Goal: Information Seeking & Learning: Check status

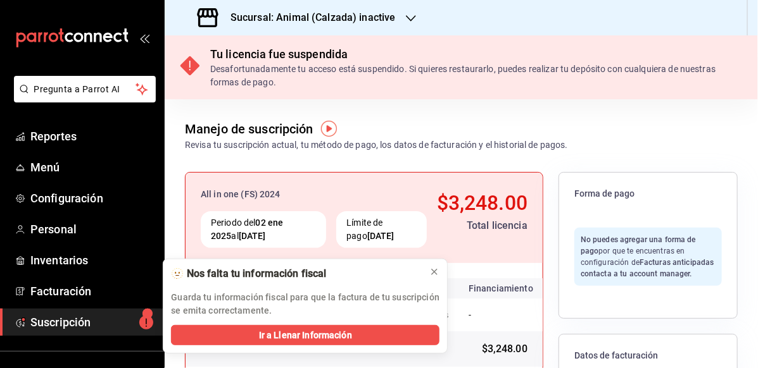
click at [300, 14] on h3 "Sucursal: Animal (Calzada) inactive" at bounding box center [307, 17] width 175 height 15
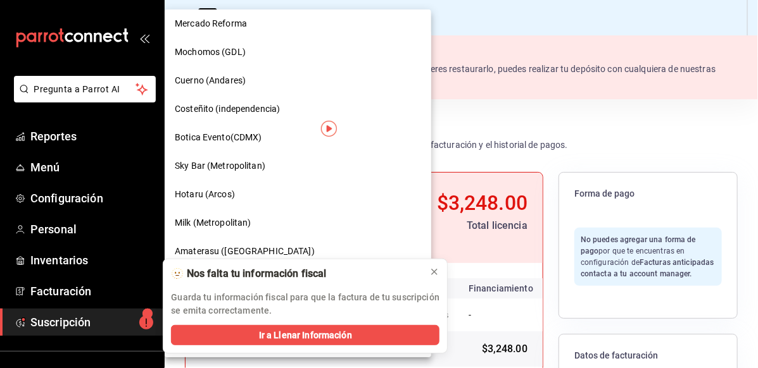
scroll to position [442, 0]
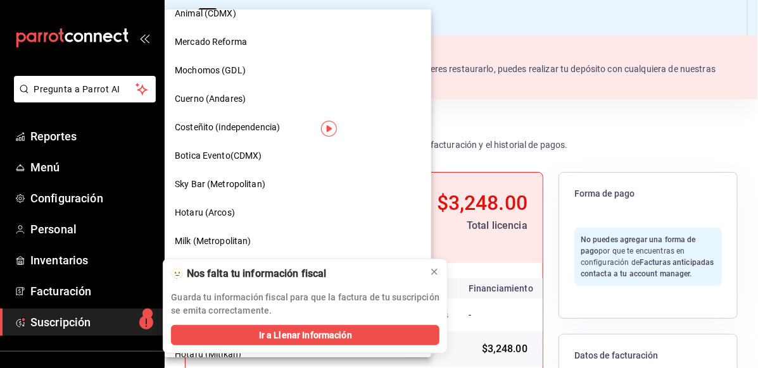
click at [274, 158] on div "Botica Evento(CDMX)" at bounding box center [298, 155] width 246 height 13
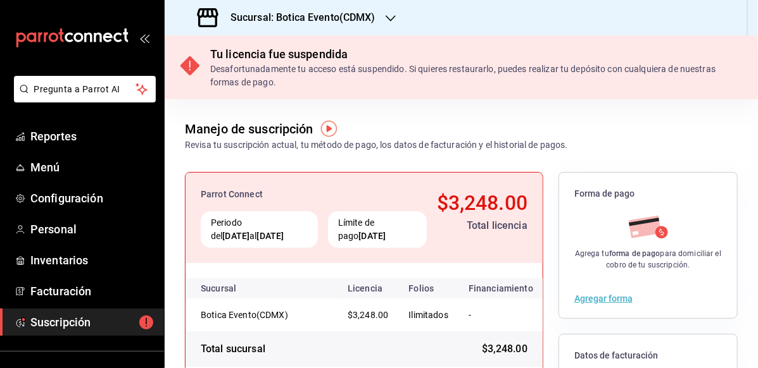
click at [302, 13] on h3 "Sucursal: Botica Evento(CDMX)" at bounding box center [297, 17] width 155 height 15
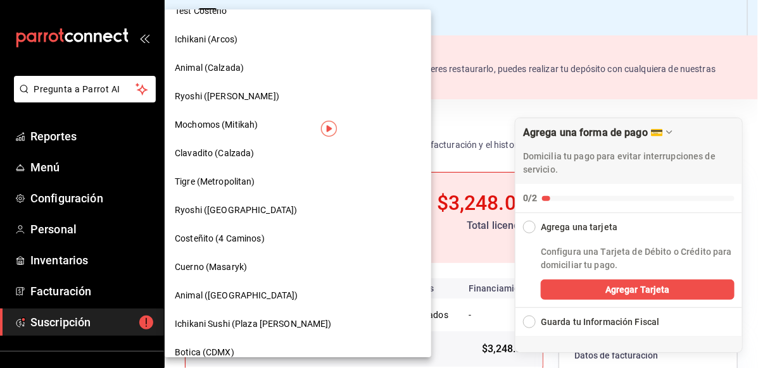
scroll to position [885, 0]
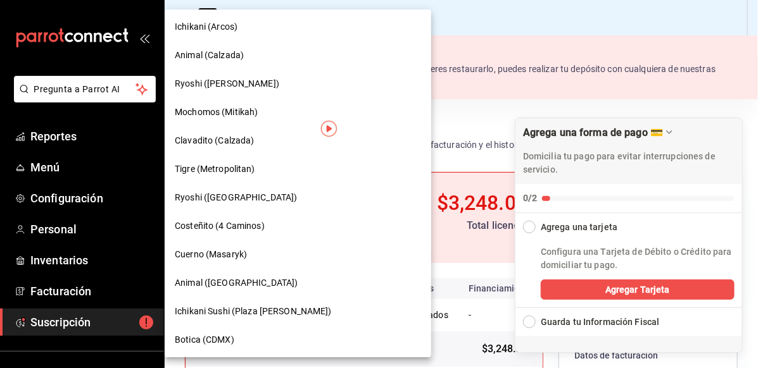
click at [232, 338] on span "Botica (CDMX)" at bounding box center [204, 340] width 59 height 13
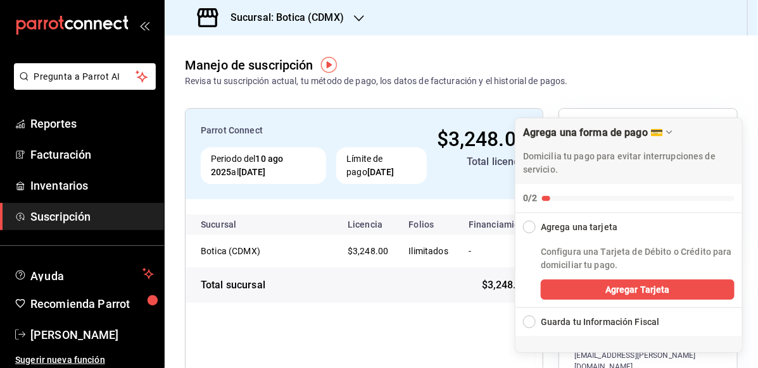
scroll to position [15, 0]
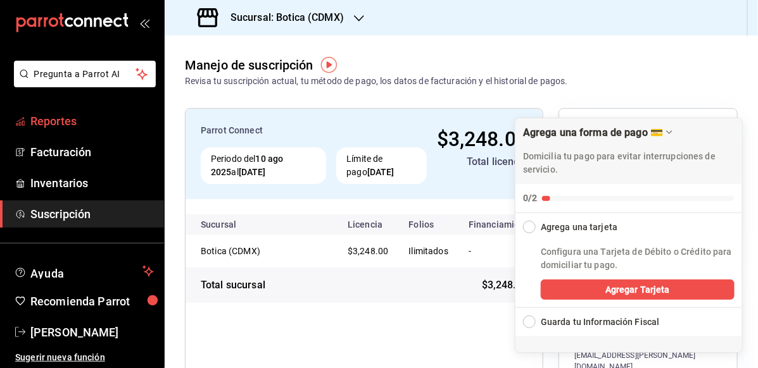
click at [67, 125] on span "Reportes" at bounding box center [91, 121] width 123 height 17
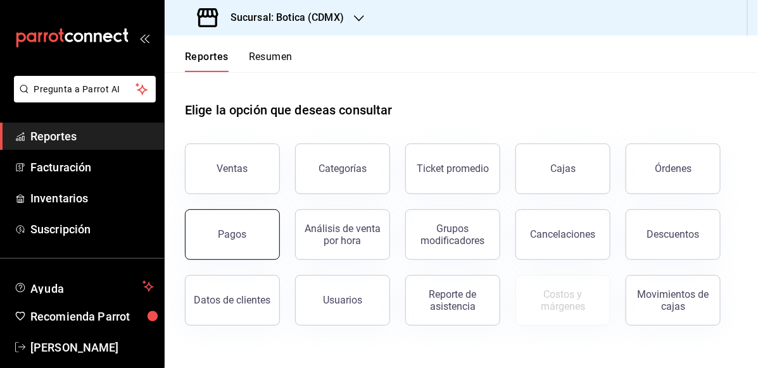
click at [232, 247] on button "Pagos" at bounding box center [232, 235] width 95 height 51
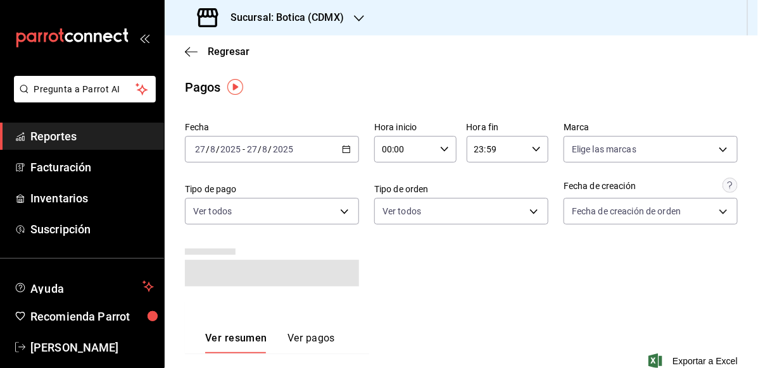
click at [342, 151] on icon "button" at bounding box center [346, 149] width 9 height 9
click at [212, 153] on input "8" at bounding box center [213, 149] width 6 height 10
click at [337, 155] on div "[DATE] [DATE] - [DATE] [DATE]" at bounding box center [272, 149] width 174 height 27
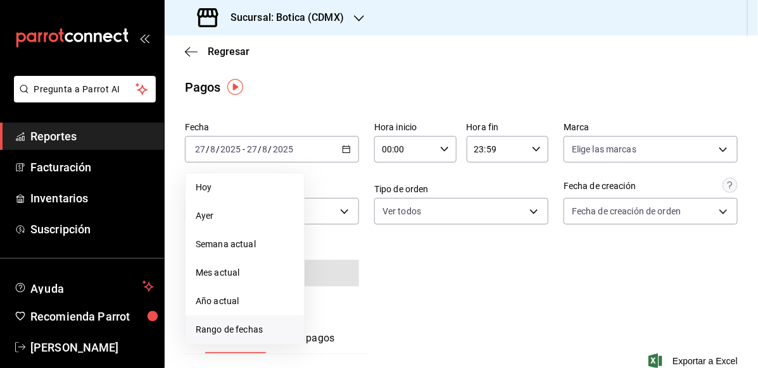
click at [209, 334] on span "Rango de fechas" at bounding box center [245, 329] width 98 height 13
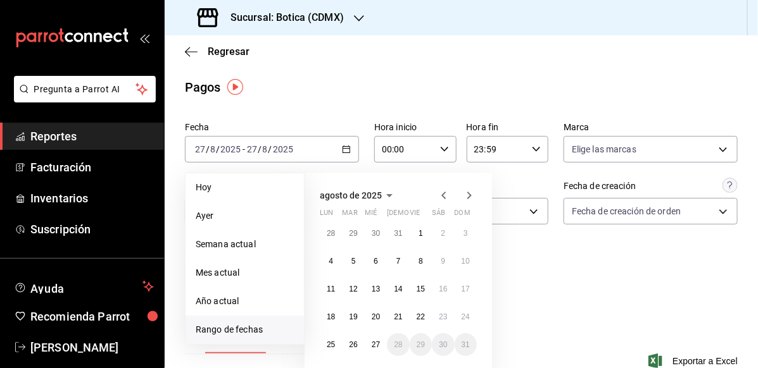
click at [442, 189] on icon "button" at bounding box center [443, 195] width 15 height 15
click at [351, 229] on abbr "1" at bounding box center [353, 233] width 4 height 9
click at [442, 185] on div "[DATE] lun mar mié jue vie sáb dom 28 29 30 31 1 2 3 4 5 6 7 8 9 10 11 12 13 14…" at bounding box center [397, 273] width 187 height 201
click at [448, 195] on icon "button" at bounding box center [443, 195] width 15 height 15
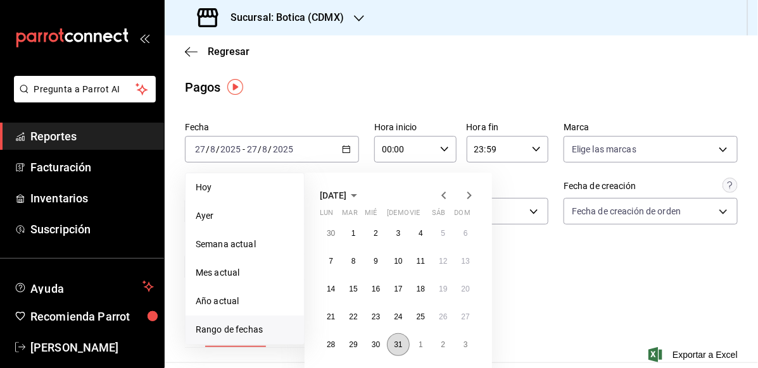
click at [400, 341] on abbr "31" at bounding box center [398, 345] width 8 height 9
click at [617, 284] on div "Fecha [DATE] [DATE] - [DATE] [DATE] [DATE] [DATE] Semana actual Mes actual Año …" at bounding box center [461, 206] width 553 height 178
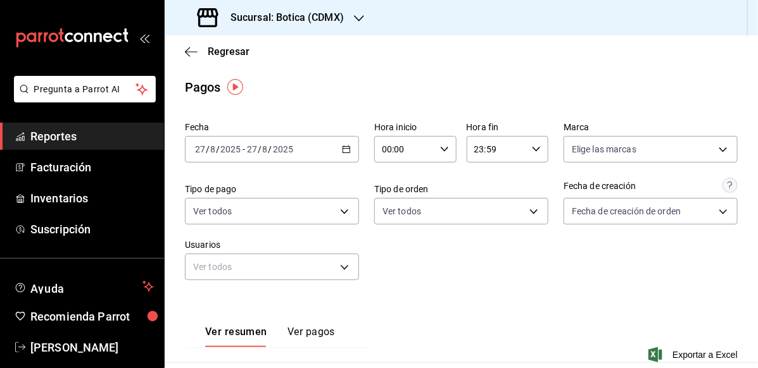
click at [345, 146] on \(Stroke\) "button" at bounding box center [346, 149] width 8 height 7
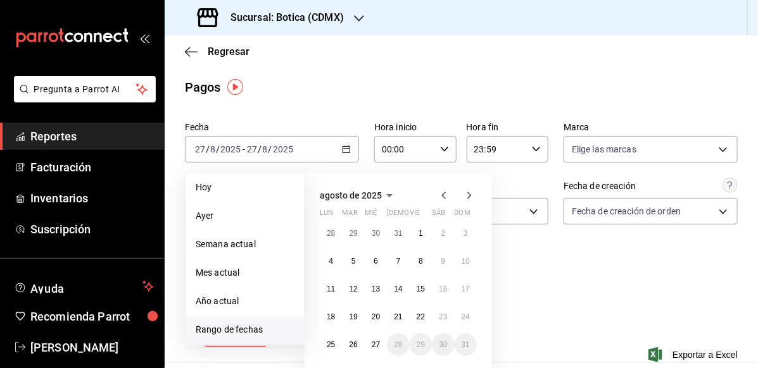
click at [441, 195] on icon "button" at bounding box center [443, 195] width 15 height 15
click at [349, 229] on button "1" at bounding box center [353, 233] width 22 height 23
click at [396, 345] on abbr "31" at bounding box center [398, 345] width 8 height 9
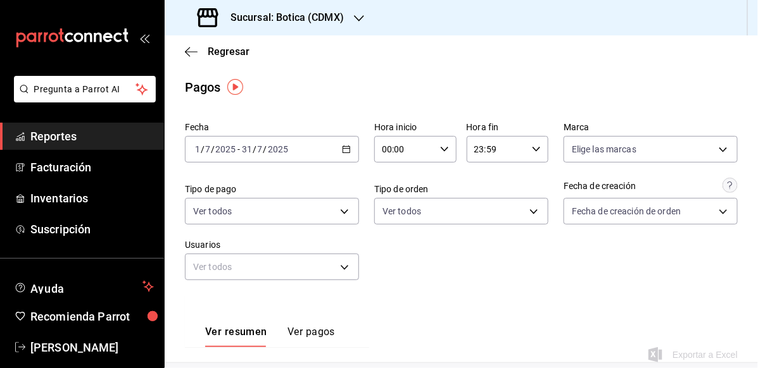
click at [435, 146] on div "00:00 Hora inicio" at bounding box center [415, 149] width 82 height 27
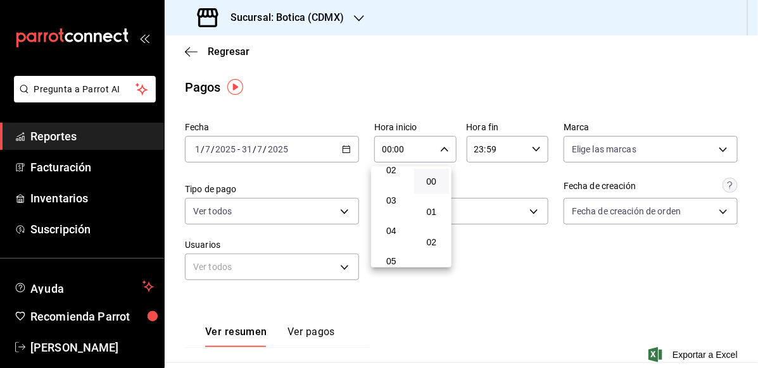
scroll to position [127, 0]
click at [379, 202] on button "05" at bounding box center [390, 206] width 35 height 25
type input "05:00"
click at [429, 172] on button "00" at bounding box center [431, 181] width 35 height 25
click at [515, 147] on div at bounding box center [379, 184] width 758 height 368
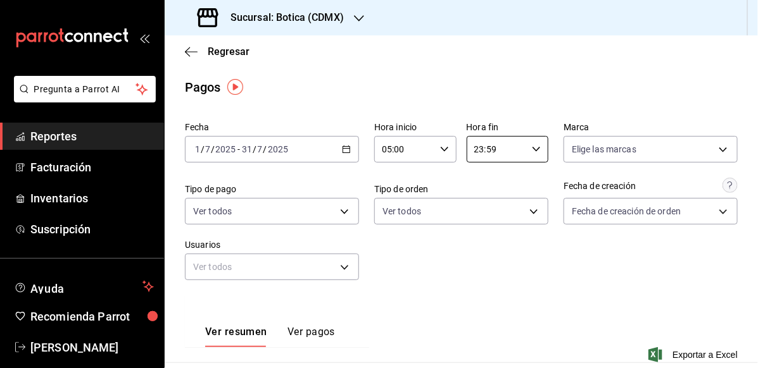
click at [515, 147] on input "23:59" at bounding box center [496, 149] width 61 height 25
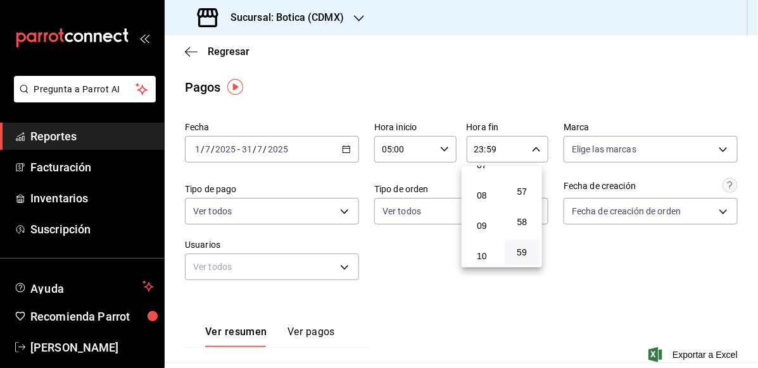
scroll to position [124, 0]
click at [483, 205] on span "05" at bounding box center [482, 209] width 20 height 10
click at [519, 190] on button "00" at bounding box center [521, 181] width 35 height 25
type input "05:00"
click at [481, 214] on span "05" at bounding box center [482, 209] width 20 height 10
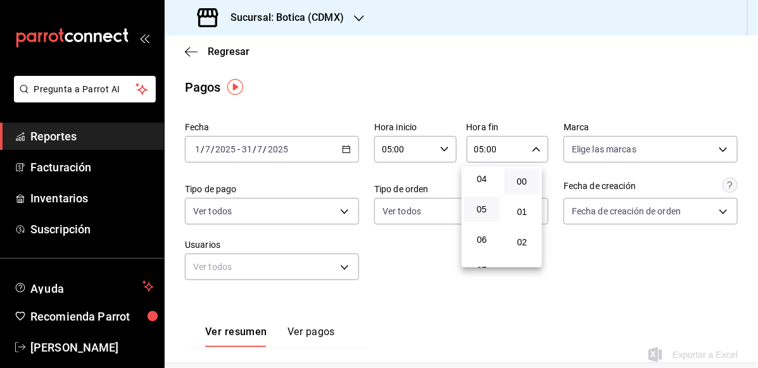
click at [518, 175] on button "00" at bounding box center [521, 181] width 35 height 25
click at [615, 295] on div at bounding box center [379, 184] width 758 height 368
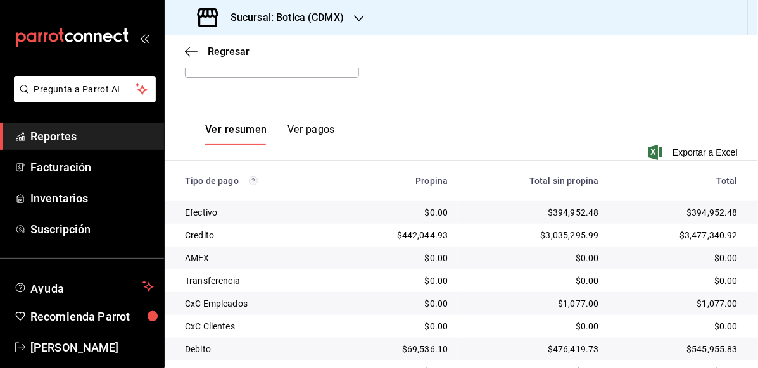
scroll to position [134, 0]
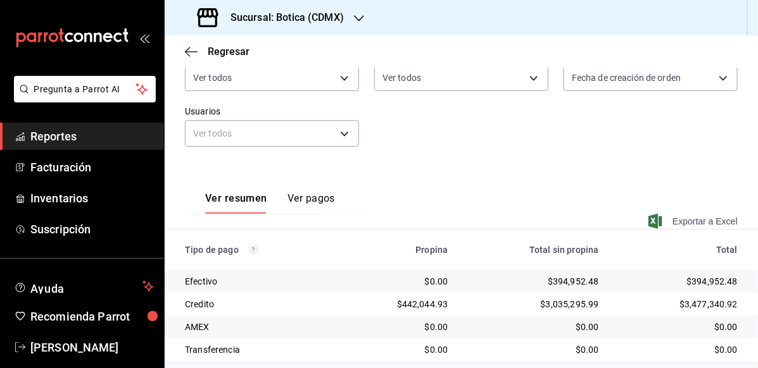
click at [676, 216] on span "Exportar a Excel" at bounding box center [694, 221] width 87 height 15
click at [100, 140] on span "Reportes" at bounding box center [91, 136] width 123 height 17
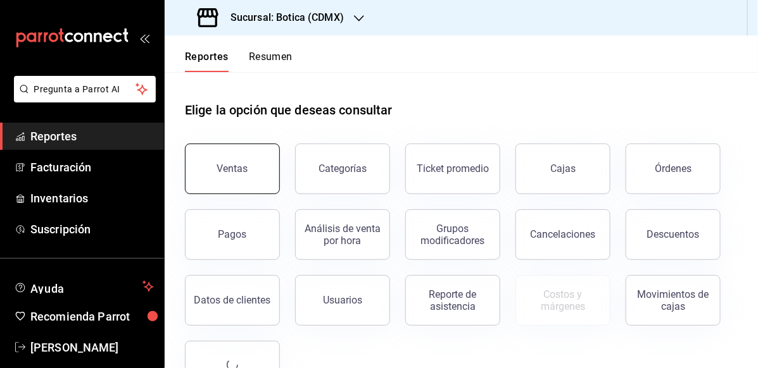
click at [253, 171] on button "Ventas" at bounding box center [232, 169] width 95 height 51
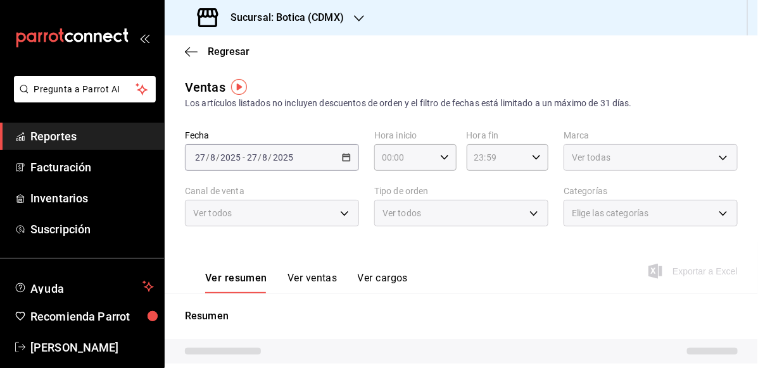
click at [297, 160] on div "[DATE] [DATE] - [DATE] [DATE]" at bounding box center [272, 157] width 174 height 27
click at [300, 157] on div "[DATE] [DATE] - [DATE] [DATE]" at bounding box center [272, 157] width 174 height 27
click at [346, 163] on div "[DATE] [DATE] - [DATE] [DATE]" at bounding box center [272, 157] width 174 height 27
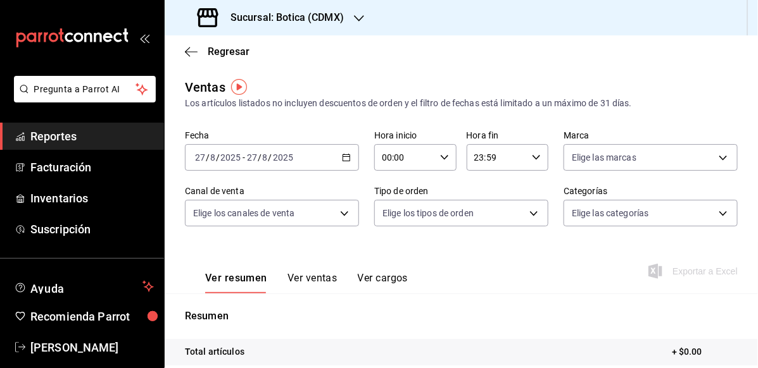
click at [342, 161] on \(Stroke\) "button" at bounding box center [346, 157] width 8 height 7
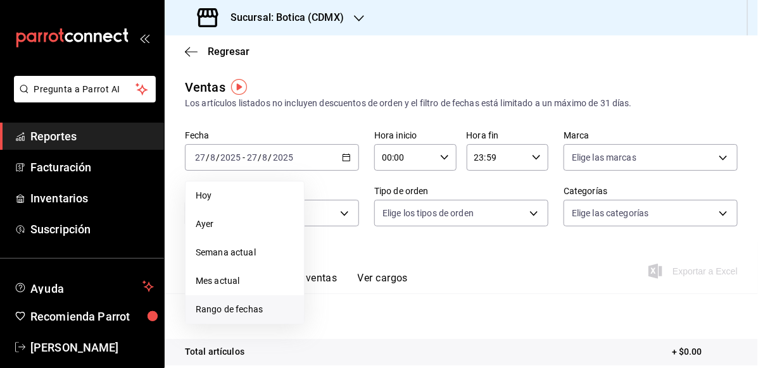
click at [219, 311] on span "Rango de fechas" at bounding box center [245, 309] width 98 height 13
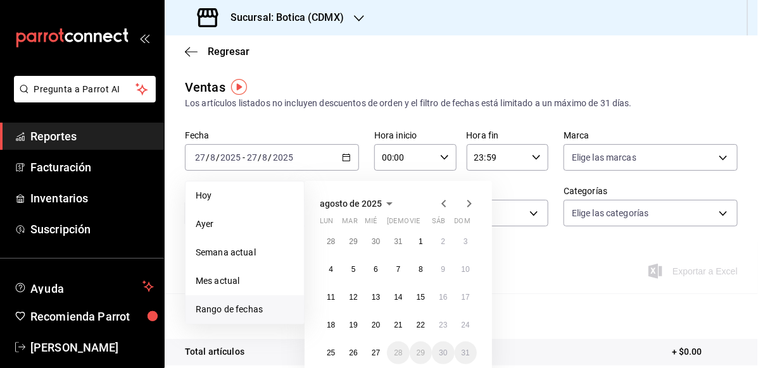
click at [442, 207] on icon "button" at bounding box center [443, 203] width 15 height 15
click at [358, 240] on button "1" at bounding box center [353, 241] width 22 height 23
click at [401, 354] on abbr "31" at bounding box center [398, 353] width 8 height 9
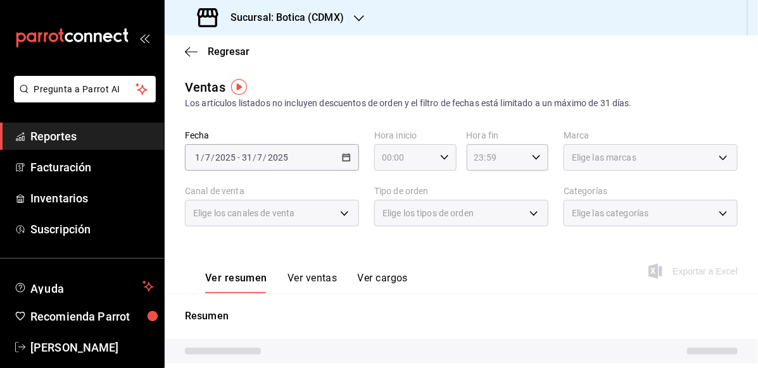
click at [432, 156] on div "00:00 Hora inicio" at bounding box center [415, 157] width 82 height 27
click at [390, 225] on button "05" at bounding box center [390, 215] width 35 height 25
type input "05:00"
click at [427, 187] on span "00" at bounding box center [432, 190] width 20 height 10
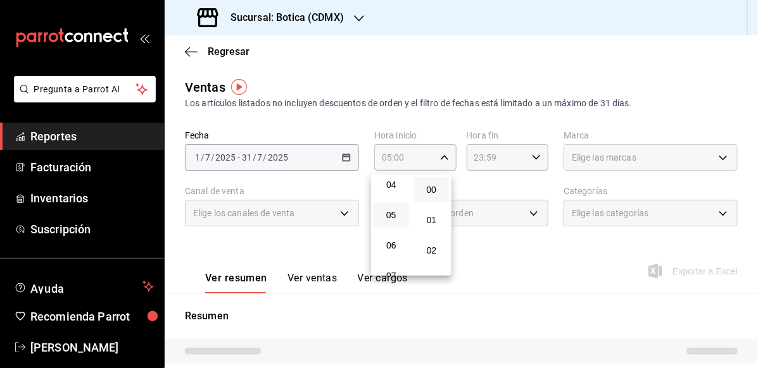
click at [535, 149] on div at bounding box center [379, 184] width 758 height 368
click at [532, 156] on icon "button" at bounding box center [536, 157] width 9 height 9
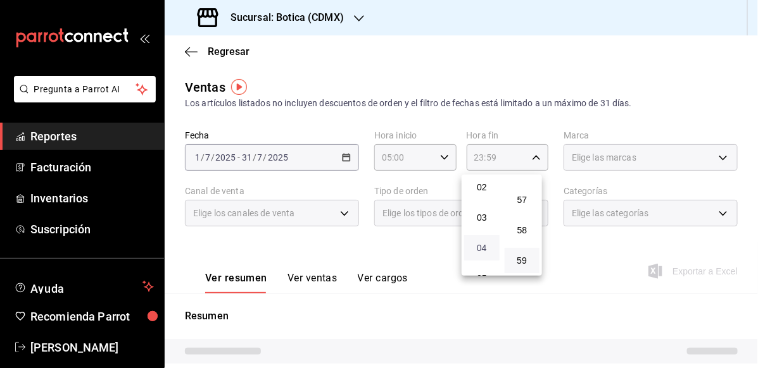
scroll to position [127, 0]
click at [474, 211] on span "05" at bounding box center [482, 215] width 20 height 10
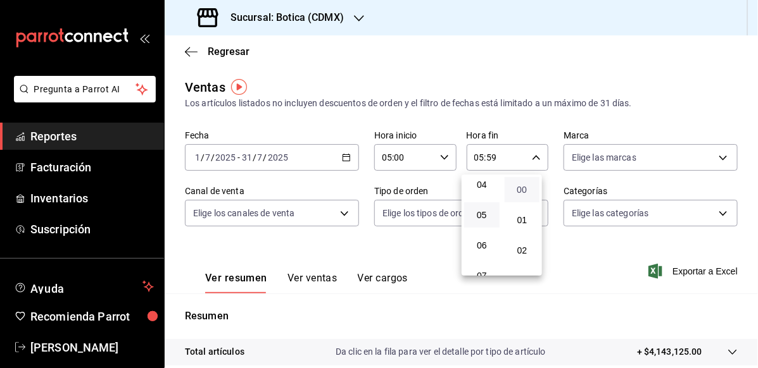
click at [525, 194] on span "00" at bounding box center [522, 190] width 20 height 10
type input "05:00"
drag, startPoint x: 756, startPoint y: 78, endPoint x: 756, endPoint y: 86, distance: 8.2
click at [756, 82] on div at bounding box center [379, 184] width 758 height 368
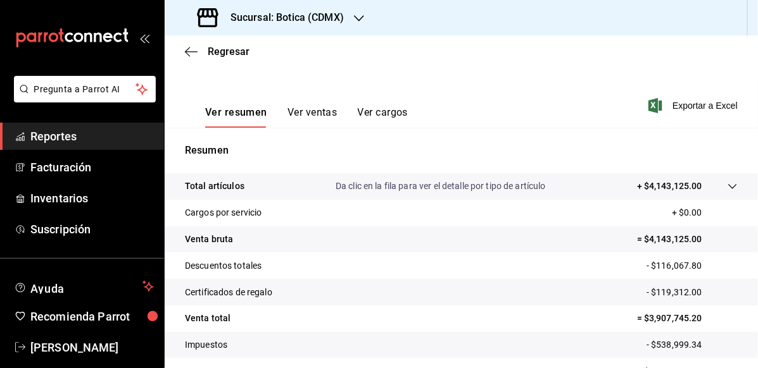
scroll to position [237, 0]
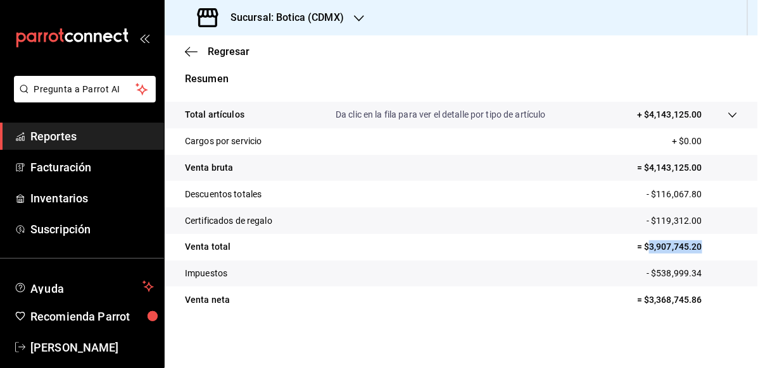
drag, startPoint x: 641, startPoint y: 249, endPoint x: 698, endPoint y: 247, distance: 56.4
click at [698, 247] on p "= $3,907,745.20" at bounding box center [687, 247] width 101 height 13
copy p "3,907,745.20"
